Goal: Task Accomplishment & Management: Complete application form

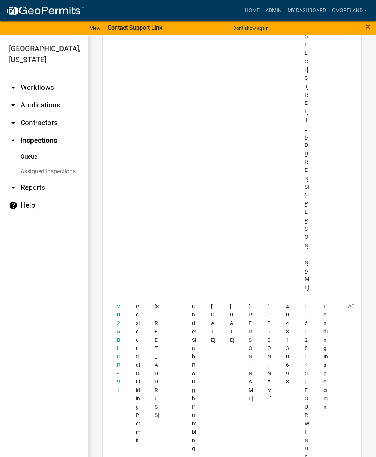
scroll to position [837, 0]
click at [118, 301] on link "2025-BLDR-191" at bounding box center [119, 346] width 4 height 90
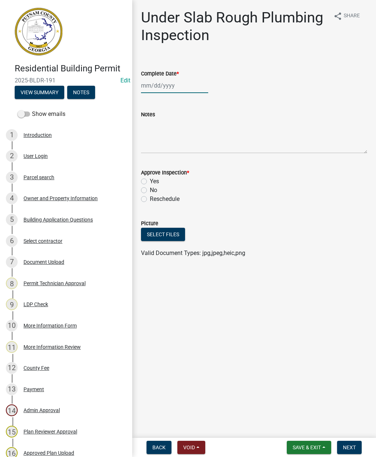
click at [161, 87] on div at bounding box center [174, 85] width 67 height 15
select select "9"
select select "2025"
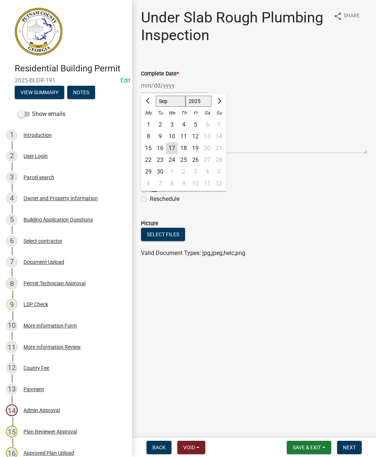
click at [176, 149] on div "17" at bounding box center [172, 148] width 12 height 12
type input "[DATE]"
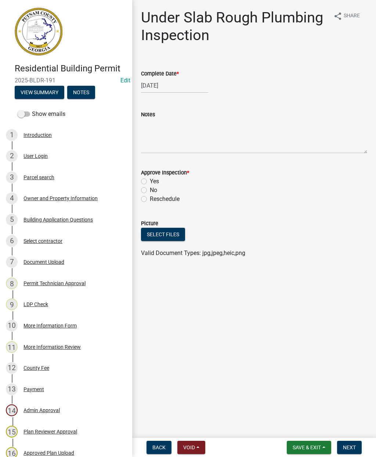
click at [150, 179] on label "Yes" at bounding box center [154, 181] width 9 height 9
click at [150, 179] on input "Yes" at bounding box center [152, 179] width 5 height 5
radio input "true"
click at [353, 444] on span "Next" at bounding box center [349, 447] width 13 height 6
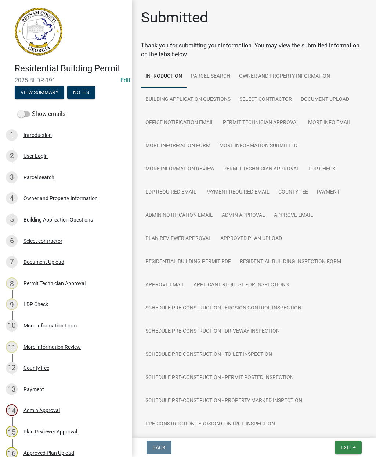
click at [349, 445] on span "Exit" at bounding box center [346, 447] width 11 height 6
click at [325, 427] on button "Save & Exit" at bounding box center [333, 428] width 59 height 18
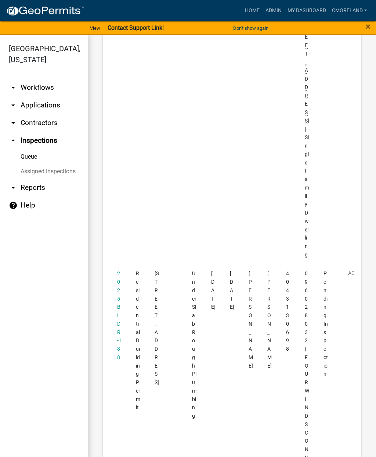
scroll to position [1407, 0]
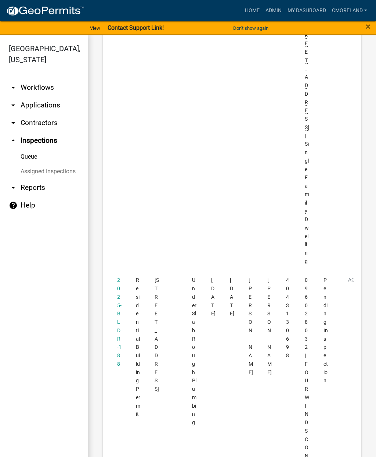
click at [118, 277] on link "2025-BLDR-188" at bounding box center [119, 322] width 4 height 90
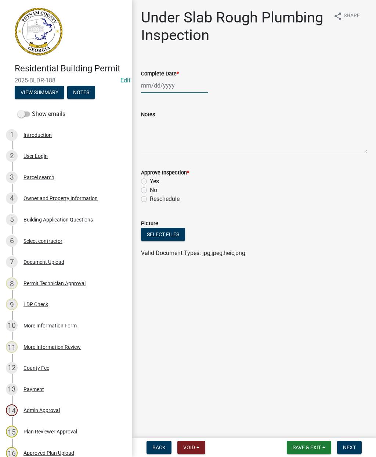
click at [161, 86] on div at bounding box center [174, 85] width 67 height 15
select select "9"
select select "2025"
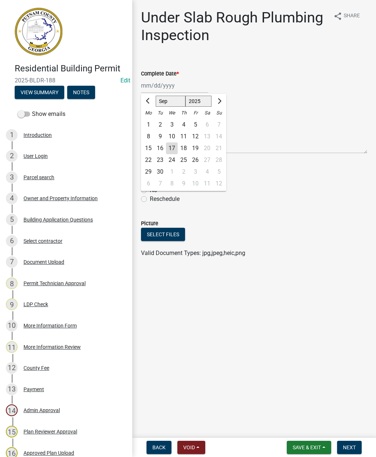
click at [172, 150] on div "17" at bounding box center [172, 148] width 12 height 12
type input "[DATE]"
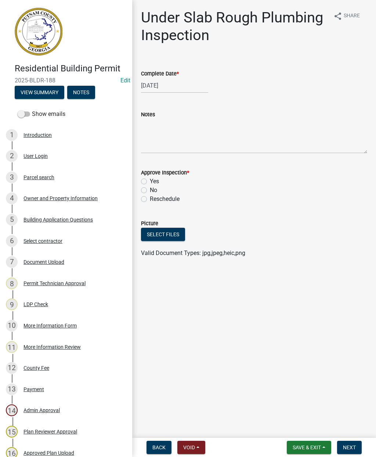
click at [150, 183] on label "Yes" at bounding box center [154, 181] width 9 height 9
click at [150, 182] on input "Yes" at bounding box center [152, 179] width 5 height 5
radio input "true"
click at [350, 446] on span "Next" at bounding box center [349, 447] width 13 height 6
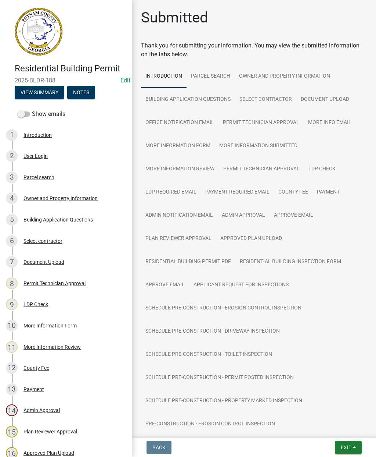
click at [341, 443] on button "Exit" at bounding box center [348, 446] width 27 height 13
click at [332, 425] on button "Save & Exit" at bounding box center [333, 428] width 59 height 18
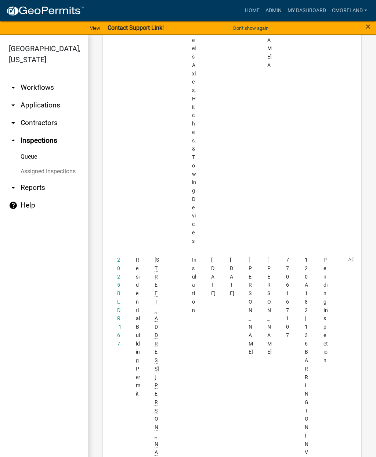
scroll to position [351, 0]
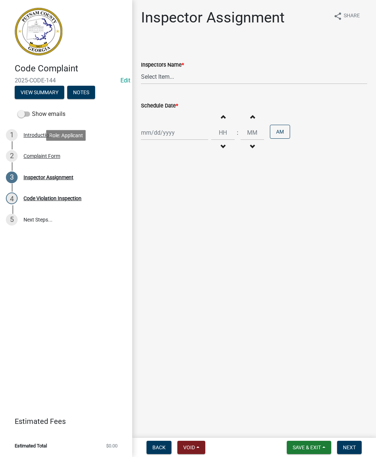
click at [48, 154] on div "Complaint Form" at bounding box center [42, 155] width 37 height 5
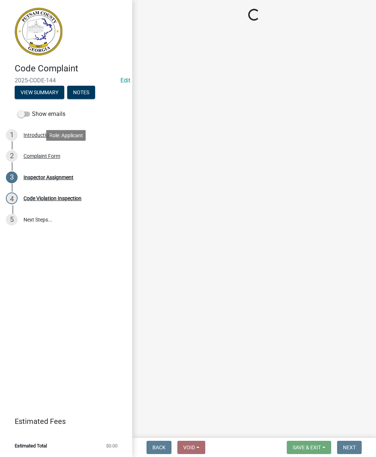
select select "76170ab1-b25a-468b-8231-d5eb0e85b261"
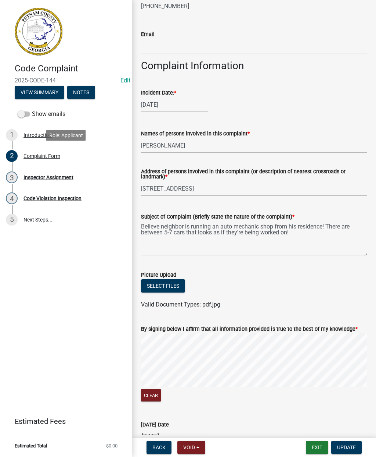
scroll to position [262, 0]
click at [283, 450] on div "Back Void Withdraw Lock Expire Void Exit Update" at bounding box center [254, 446] width 232 height 13
